Goal: Browse casually

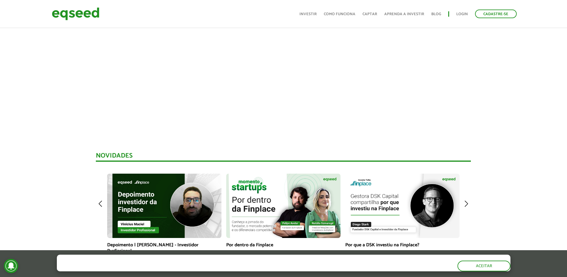
scroll to position [328, 0]
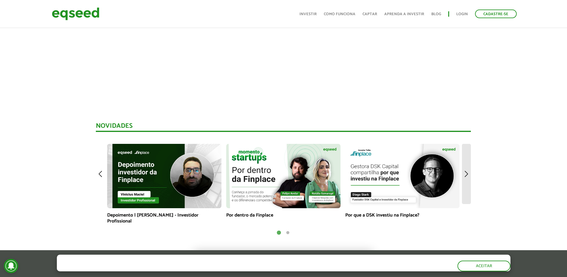
click at [466, 174] on img at bounding box center [466, 174] width 9 height 60
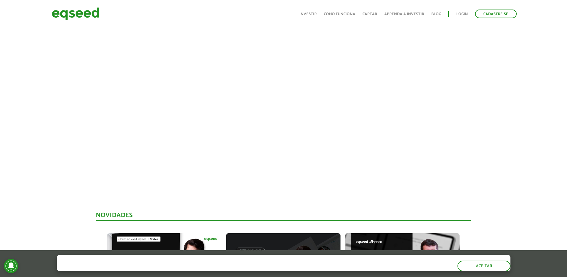
scroll to position [208, 0]
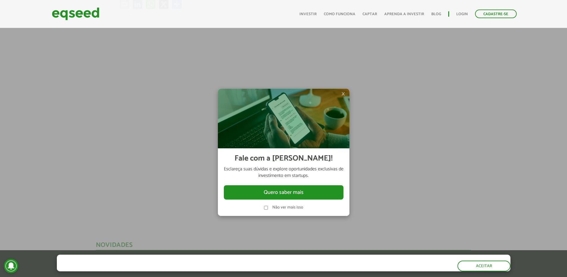
click at [287, 208] on label "Não ver mais isso" at bounding box center [288, 208] width 31 height 4
click at [345, 92] on span "×" at bounding box center [344, 93] width 4 height 7
